Goal: Task Accomplishment & Management: Use online tool/utility

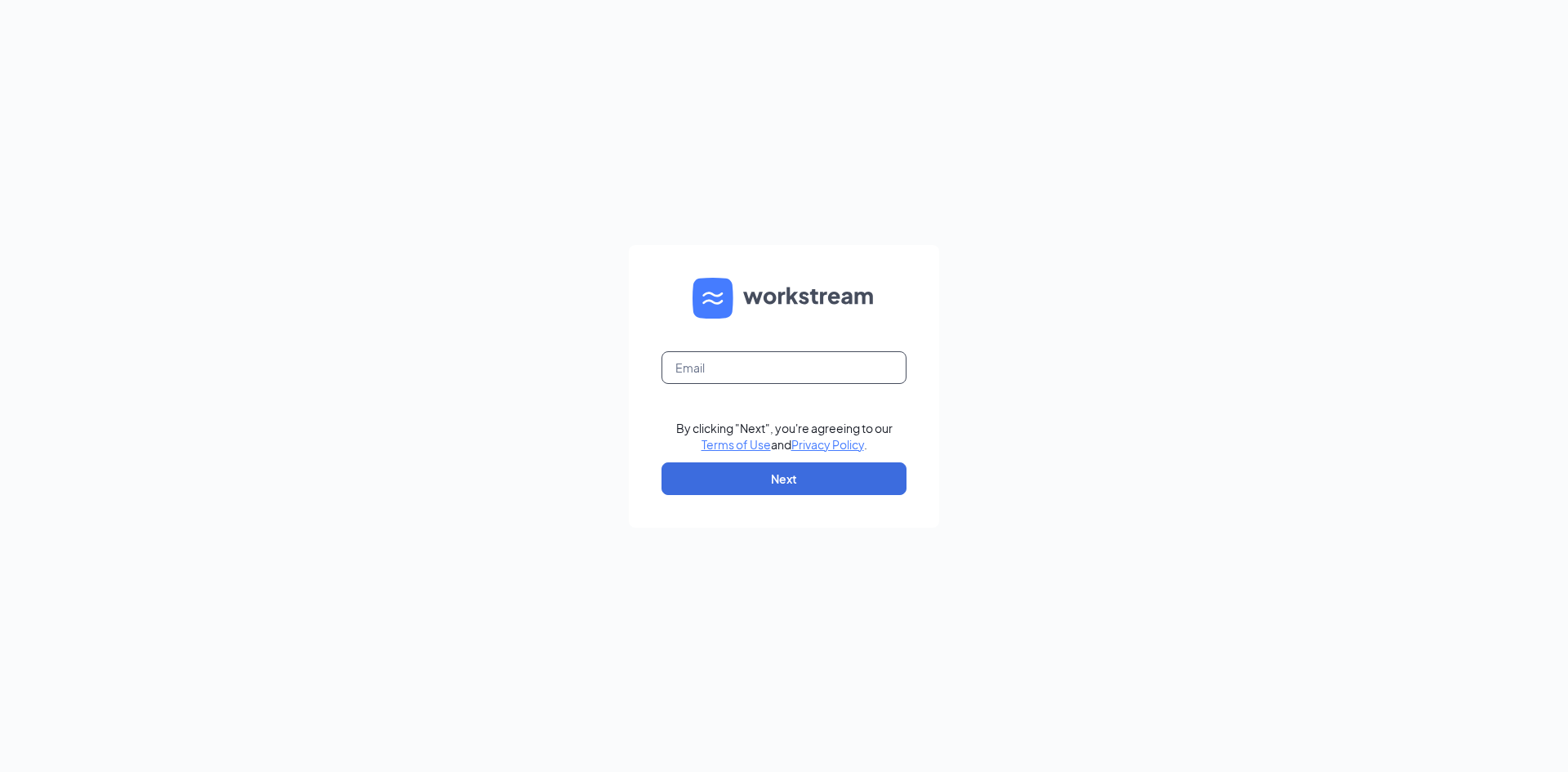
click at [796, 379] on input "text" at bounding box center [784, 367] width 245 height 32
click at [858, 366] on input "cameronjeffries.cfaalbany.com" at bounding box center [784, 367] width 245 height 32
type input "cameronjeffries.cfaalbany@gmail.com"
click at [749, 476] on button "Next" at bounding box center [784, 478] width 245 height 32
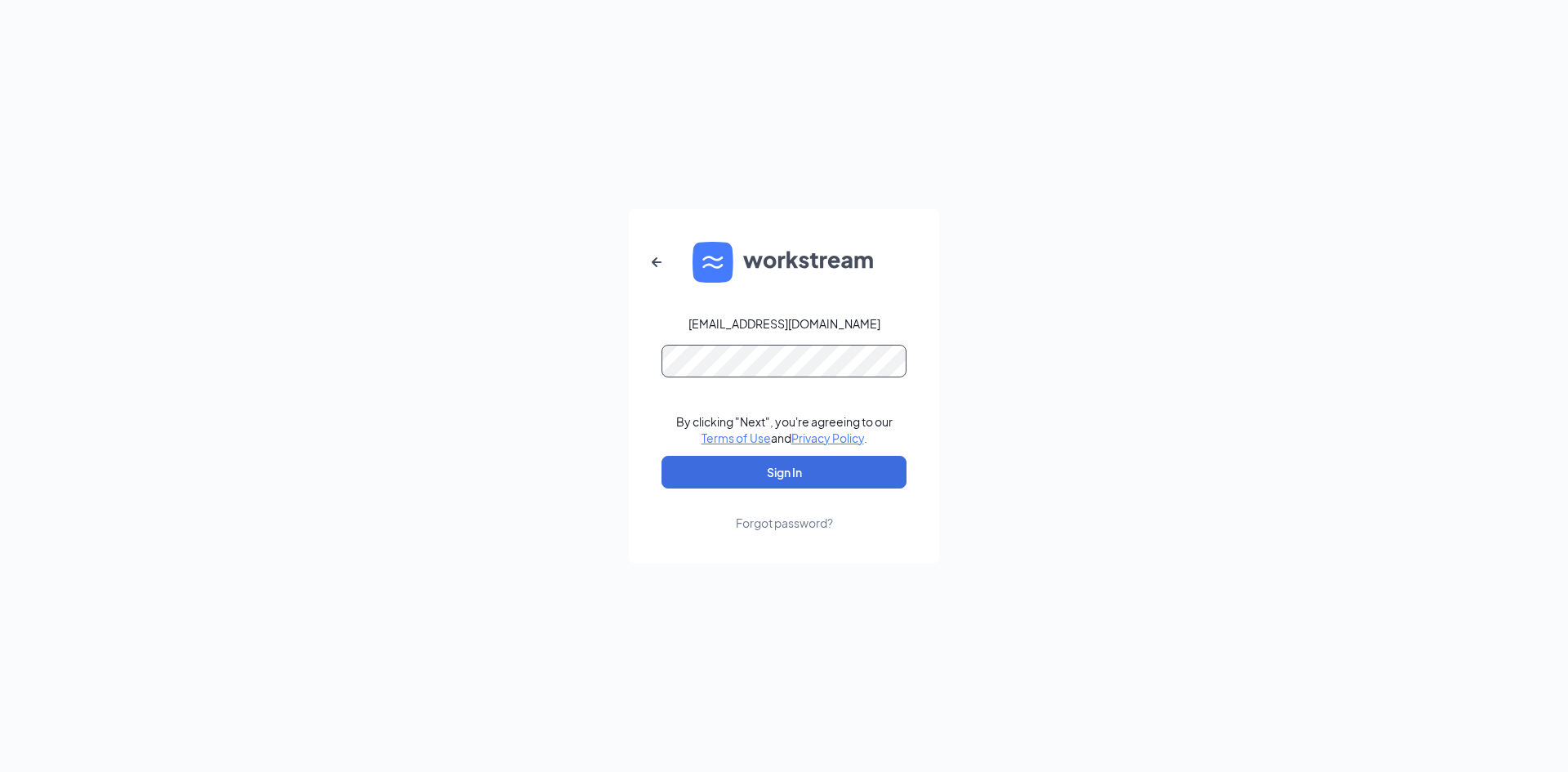
click at [661, 456] on button "Sign In" at bounding box center [784, 471] width 245 height 32
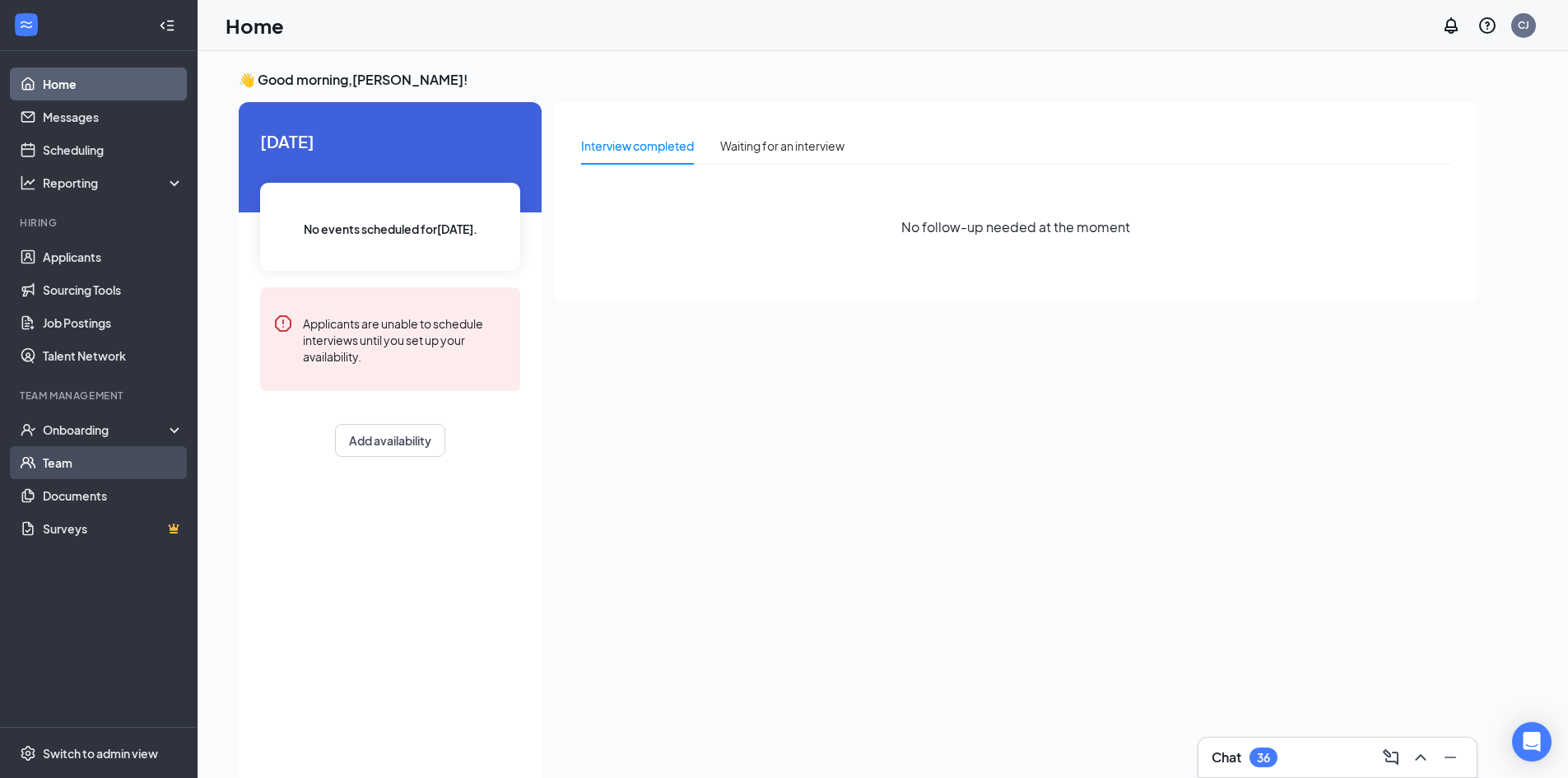
click at [104, 453] on link "Team" at bounding box center [113, 462] width 140 height 33
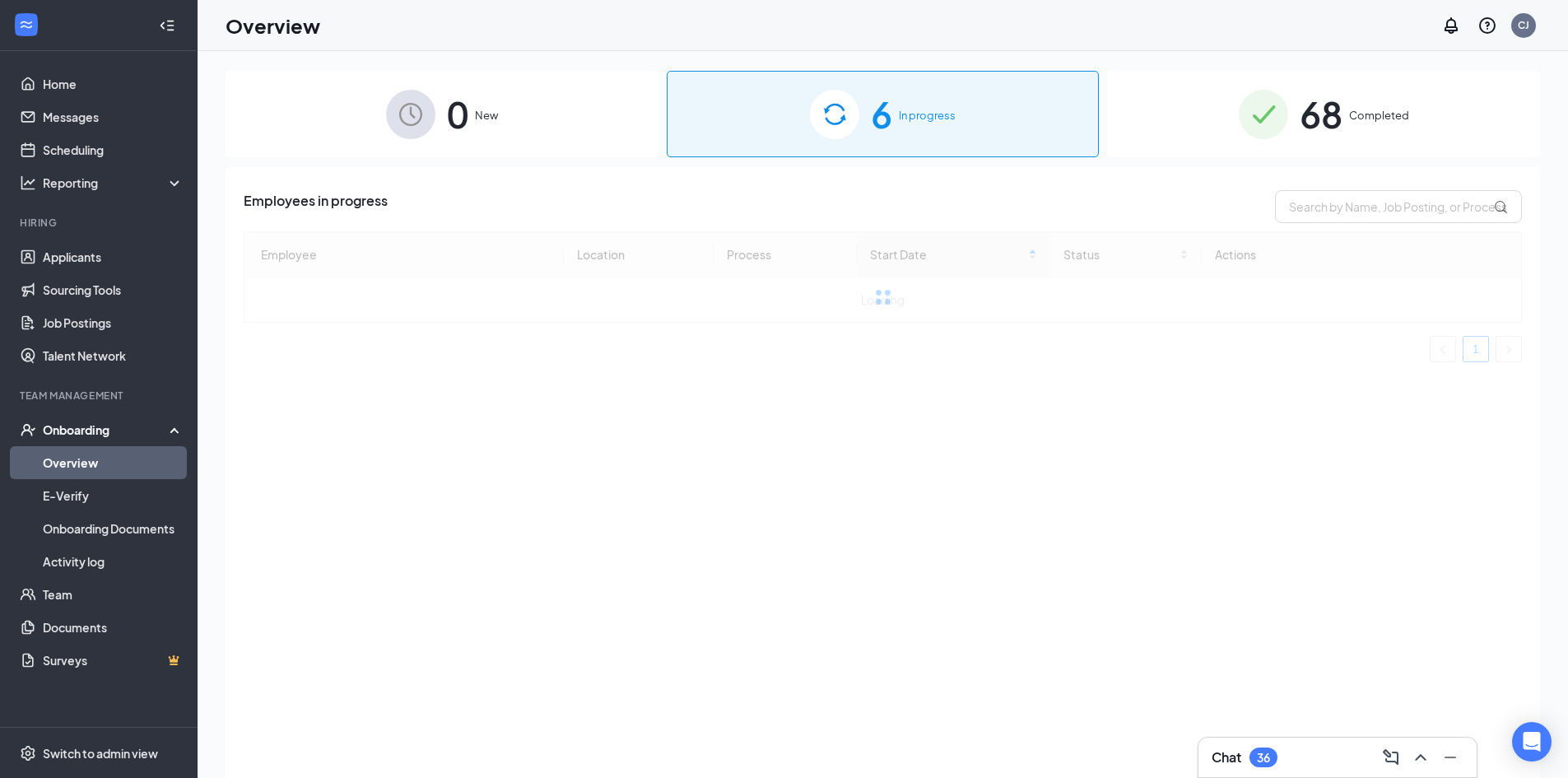
click at [1290, 109] on div "68 Completed" at bounding box center [1324, 113] width 433 height 86
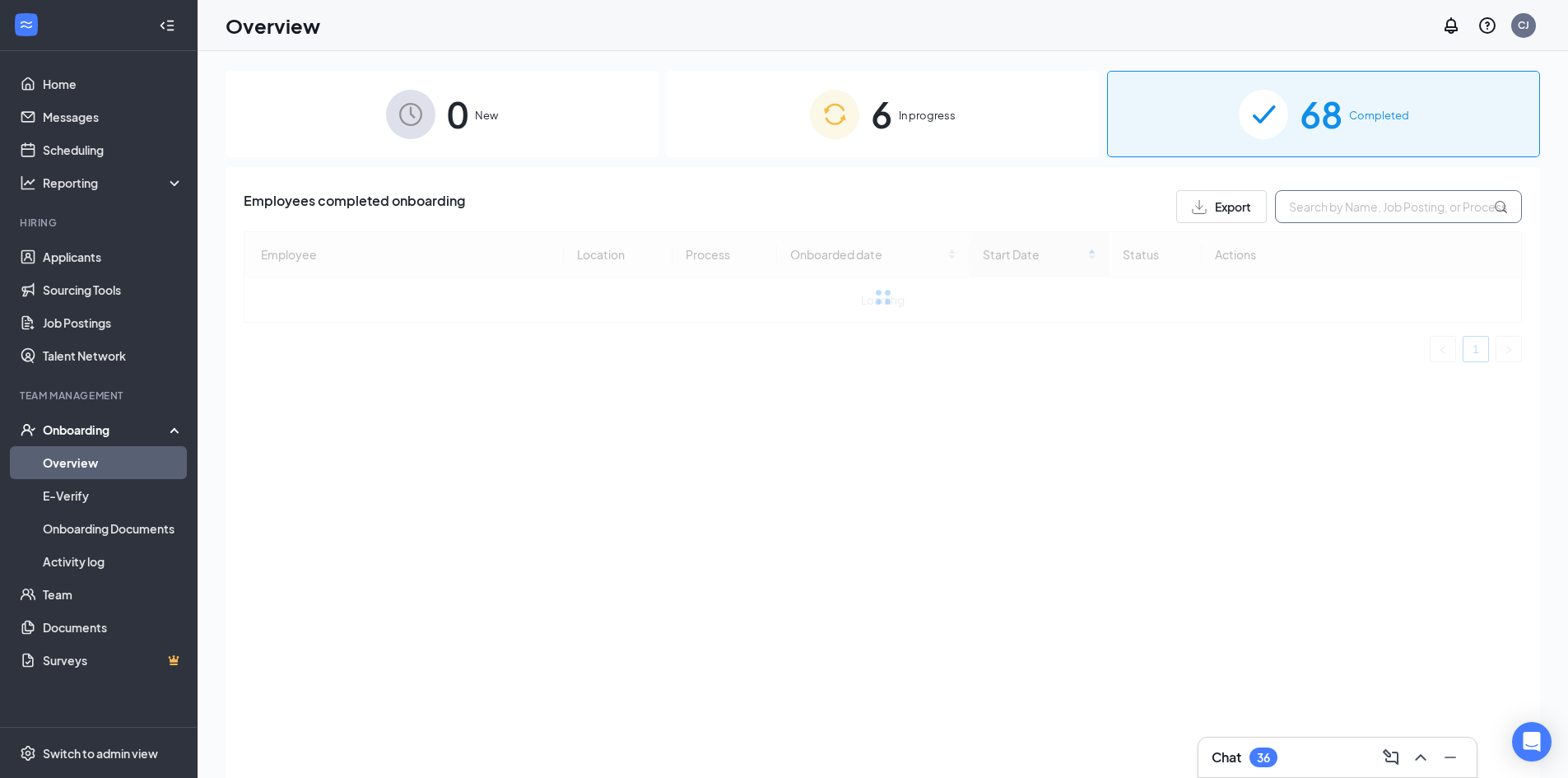
click at [1369, 203] on input "text" at bounding box center [1399, 205] width 247 height 33
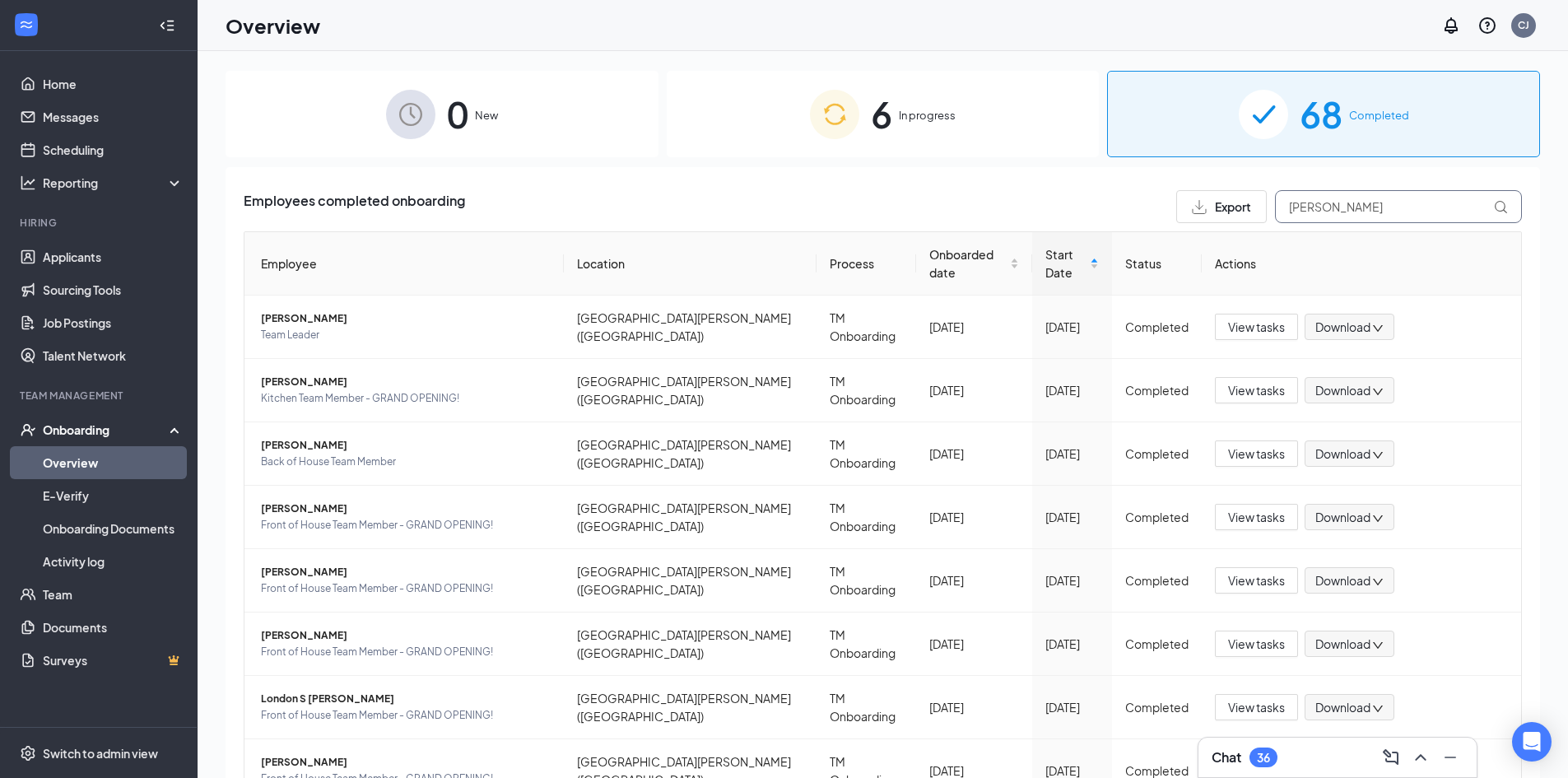
type input "[PERSON_NAME]"
